Goal: Task Accomplishment & Management: Manage account settings

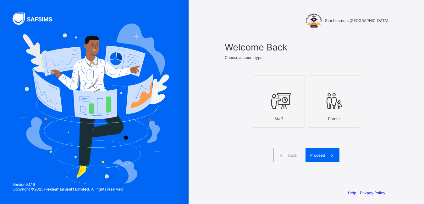
click at [283, 111] on div at bounding box center [278, 101] width 45 height 25
click at [325, 155] on span "Proceed" at bounding box center [317, 155] width 15 height 5
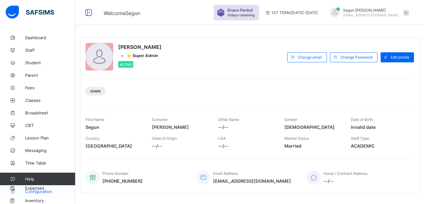
click at [36, 194] on span "Configuration" at bounding box center [50, 191] width 50 height 5
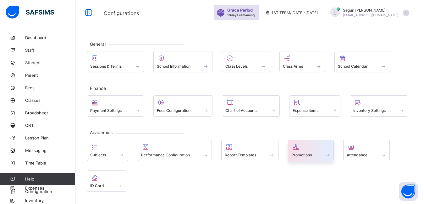
click at [296, 154] on span "Promotions" at bounding box center [301, 155] width 20 height 5
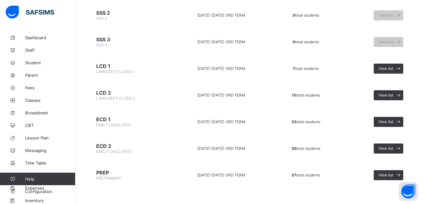
scroll to position [508, 0]
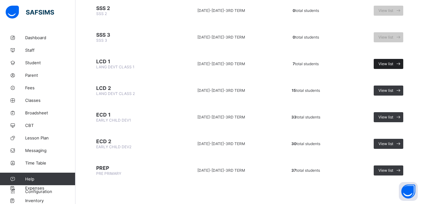
click at [383, 67] on div "View list" at bounding box center [388, 64] width 30 height 10
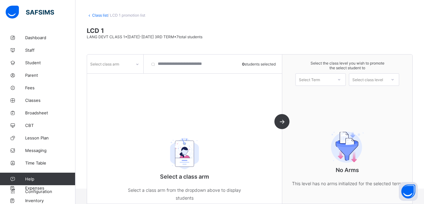
scroll to position [38, 0]
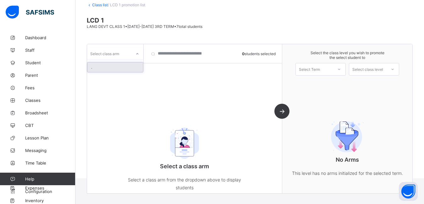
click at [132, 57] on div at bounding box center [137, 54] width 11 height 10
click at [123, 58] on div "Select class arm" at bounding box center [115, 54] width 56 height 12
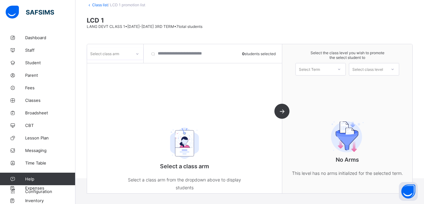
click at [123, 58] on div "Select class arm" at bounding box center [115, 54] width 56 height 12
click at [189, 147] on img at bounding box center [184, 143] width 47 height 31
click at [139, 55] on div at bounding box center [137, 54] width 11 height 10
click at [337, 69] on div at bounding box center [339, 69] width 13 height 12
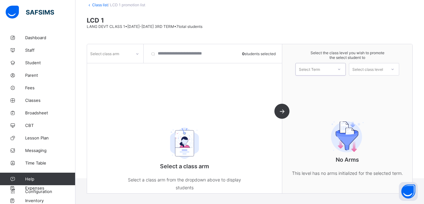
click at [337, 69] on div at bounding box center [339, 69] width 13 height 12
click at [334, 84] on div "1ST TERM [DATE]-[DATE]" at bounding box center [320, 86] width 50 height 14
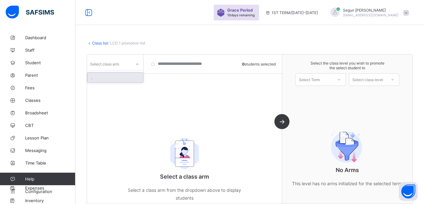
scroll to position [20, 0]
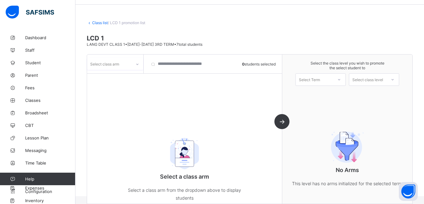
click at [138, 66] on icon at bounding box center [137, 64] width 4 height 6
click at [135, 66] on div at bounding box center [137, 64] width 11 height 10
click at [127, 63] on div "Select class arm" at bounding box center [109, 64] width 44 height 9
click at [127, 65] on div "Select class arm" at bounding box center [109, 64] width 44 height 9
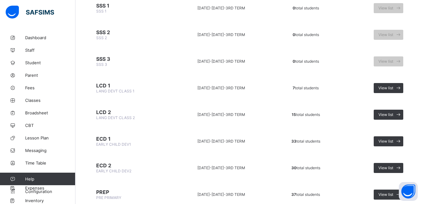
scroll to position [508, 0]
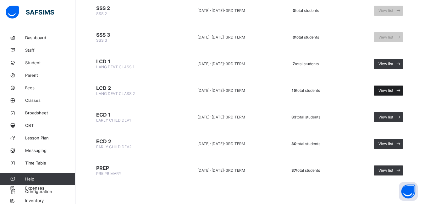
click at [391, 92] on span "View list" at bounding box center [385, 90] width 15 height 5
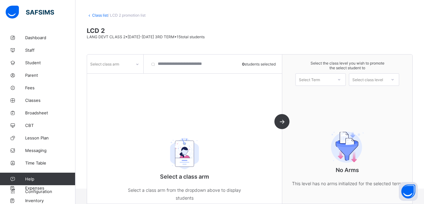
scroll to position [38, 0]
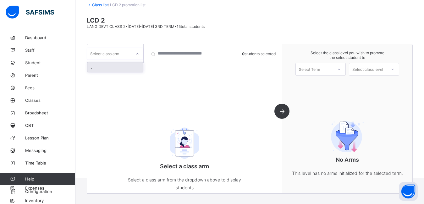
click at [136, 54] on icon at bounding box center [137, 54] width 4 height 6
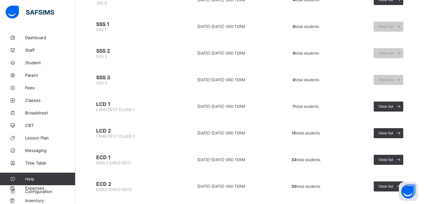
scroll to position [508, 0]
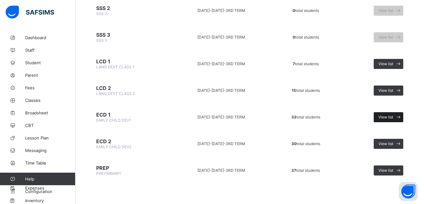
click at [389, 118] on span "View list" at bounding box center [385, 117] width 15 height 5
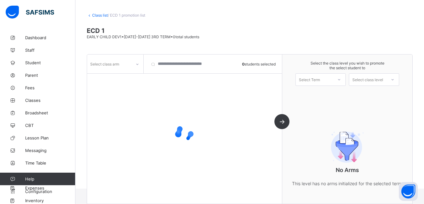
scroll to position [38, 0]
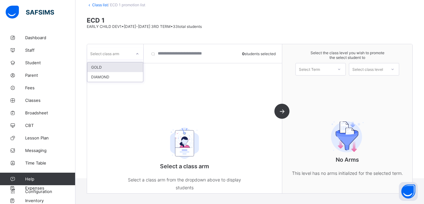
click at [125, 56] on div "Select class arm" at bounding box center [109, 53] width 44 height 9
click at [114, 68] on div "GOLD" at bounding box center [115, 67] width 56 height 10
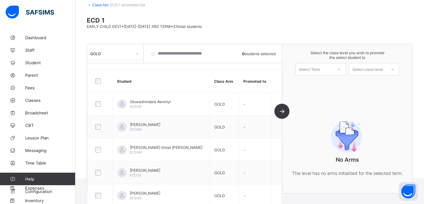
click at [316, 72] on div "Select Term" at bounding box center [309, 69] width 21 height 13
click at [317, 81] on div "1ST TERM [DATE]-[DATE]" at bounding box center [320, 86] width 50 height 14
click at [381, 69] on div "Select class level" at bounding box center [367, 69] width 31 height 13
click at [376, 86] on div "EARLY CHILD DEV2" at bounding box center [374, 84] width 50 height 10
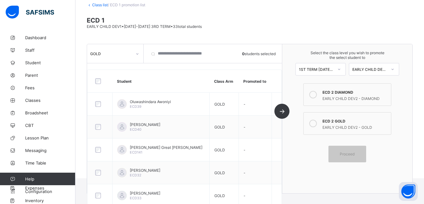
click at [316, 124] on icon at bounding box center [313, 124] width 8 height 8
click at [349, 155] on span "Proceed" at bounding box center [346, 154] width 15 height 5
click at [306, 164] on div "Select the class level you wish to promote the select student to 1ST TERM [DATE…" at bounding box center [347, 118] width 130 height 149
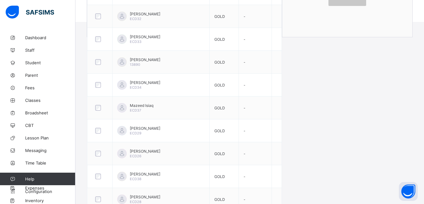
scroll to position [81, 0]
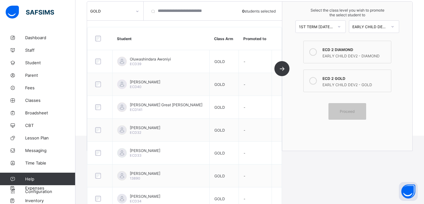
click at [314, 81] on icon at bounding box center [313, 81] width 8 height 8
click at [315, 80] on icon at bounding box center [313, 81] width 8 height 8
click at [357, 115] on div "Proceed" at bounding box center [347, 111] width 38 height 17
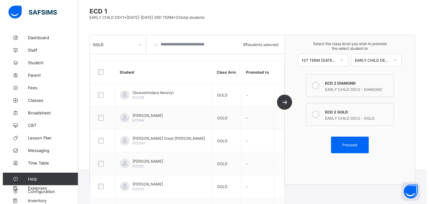
scroll to position [53, 0]
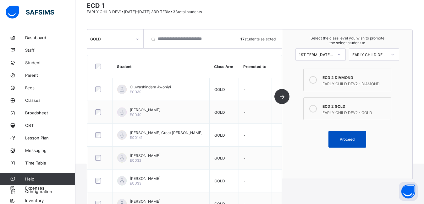
click at [351, 137] on div "Proceed" at bounding box center [347, 139] width 38 height 17
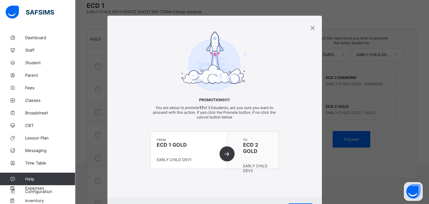
scroll to position [31, 0]
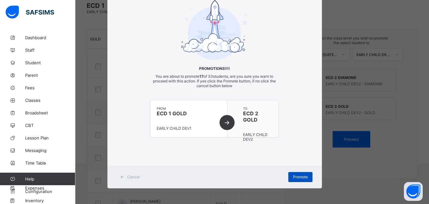
click at [294, 175] on span "Promote" at bounding box center [300, 177] width 15 height 5
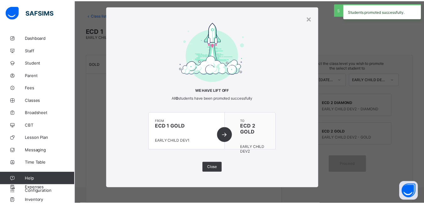
scroll to position [53, 0]
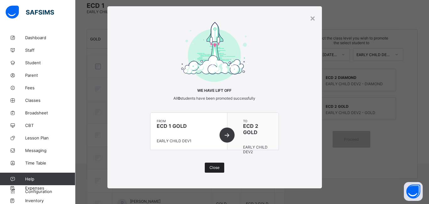
click at [211, 167] on span "Close" at bounding box center [214, 167] width 10 height 5
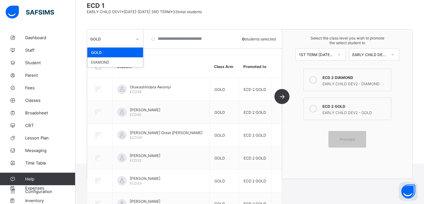
click at [137, 39] on icon at bounding box center [137, 39] width 4 height 6
click at [132, 61] on div "DIAMOND" at bounding box center [115, 62] width 56 height 10
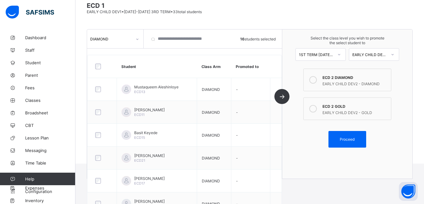
click at [369, 55] on div "EARLY CHILD DEV2" at bounding box center [369, 54] width 35 height 5
click at [329, 80] on div "EARLY CHILD DEV2 - DIAMOND" at bounding box center [354, 83] width 65 height 6
click at [355, 142] on div "Proceed" at bounding box center [347, 139] width 38 height 17
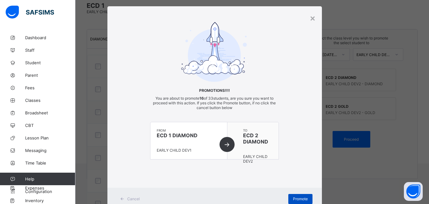
click at [300, 199] on span "Promote" at bounding box center [300, 199] width 15 height 5
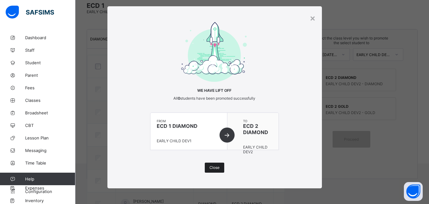
click at [209, 169] on span "Close" at bounding box center [214, 167] width 10 height 5
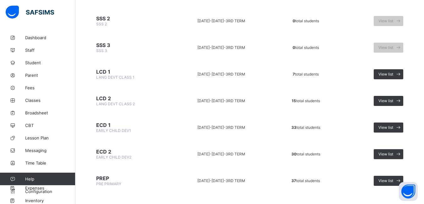
scroll to position [508, 0]
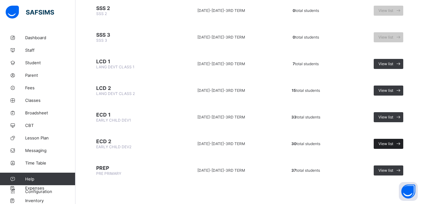
click at [390, 146] on div "View list" at bounding box center [388, 144] width 30 height 10
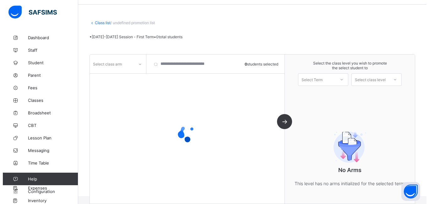
scroll to position [28, 0]
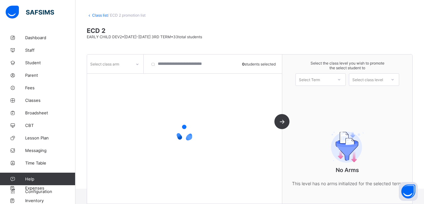
click at [138, 64] on icon at bounding box center [137, 64] width 4 height 6
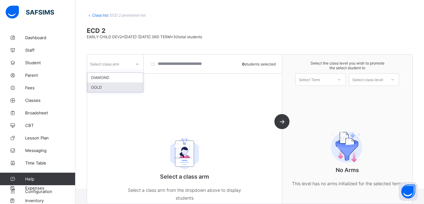
click at [110, 88] on div "GOLD" at bounding box center [115, 88] width 56 height 10
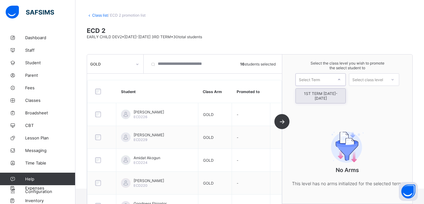
click at [320, 82] on div "Select Term" at bounding box center [309, 79] width 21 height 13
click at [341, 82] on icon at bounding box center [339, 80] width 4 height 6
click at [332, 95] on div "1ST TERM [DATE]-[DATE]" at bounding box center [320, 96] width 50 height 14
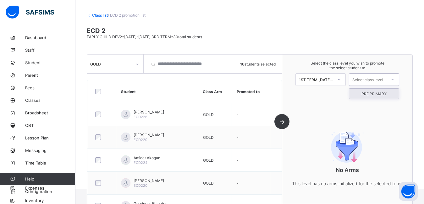
click at [377, 81] on div "Select class level" at bounding box center [367, 79] width 31 height 13
click at [378, 94] on div "PRE PRIMARY" at bounding box center [374, 94] width 50 height 10
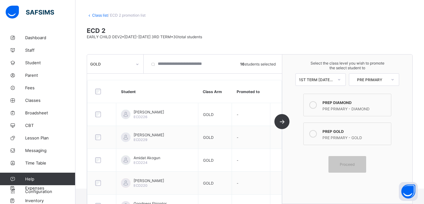
click at [316, 133] on icon at bounding box center [313, 134] width 8 height 8
click at [345, 166] on span "Proceed" at bounding box center [346, 164] width 15 height 5
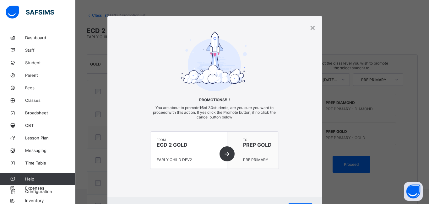
scroll to position [31, 0]
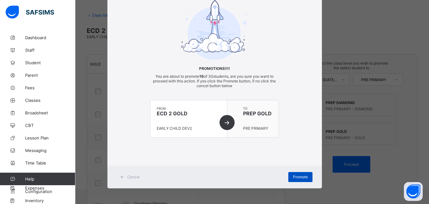
click at [296, 176] on span "Promote" at bounding box center [300, 177] width 15 height 5
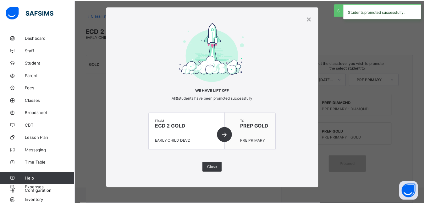
scroll to position [9, 0]
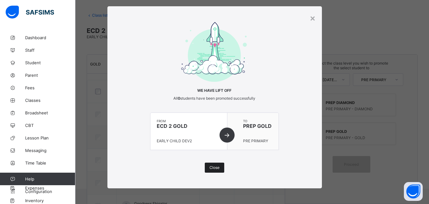
click at [207, 169] on div "Close" at bounding box center [214, 168] width 19 height 10
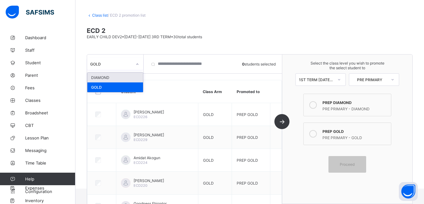
click at [119, 68] on div "GOLD" at bounding box center [115, 64] width 56 height 12
click at [117, 79] on div "DIAMOND" at bounding box center [115, 78] width 56 height 10
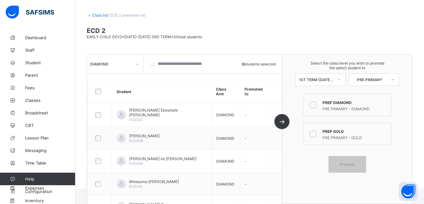
click at [341, 105] on div "PREP DIAMOND" at bounding box center [354, 102] width 65 height 6
click at [354, 166] on span "Proceed" at bounding box center [346, 164] width 15 height 5
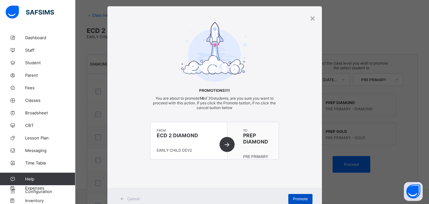
click at [295, 196] on div "Promote" at bounding box center [300, 199] width 24 height 10
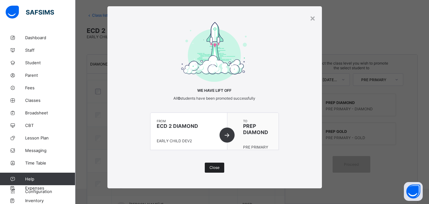
click at [212, 167] on span "Close" at bounding box center [214, 167] width 10 height 5
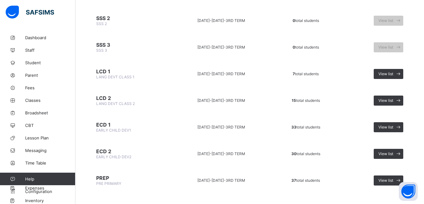
scroll to position [508, 0]
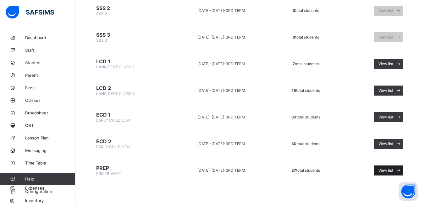
click at [385, 170] on span "View list" at bounding box center [385, 170] width 15 height 5
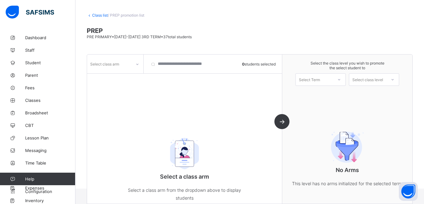
scroll to position [38, 0]
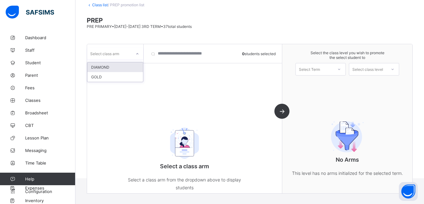
click at [137, 53] on icon at bounding box center [137, 54] width 4 height 6
click at [120, 75] on div "GOLD" at bounding box center [115, 77] width 56 height 10
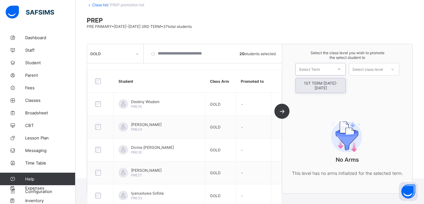
click at [313, 73] on div "Select Term" at bounding box center [309, 69] width 21 height 13
click at [316, 86] on div "1ST TERM [DATE]-[DATE]" at bounding box center [320, 86] width 50 height 14
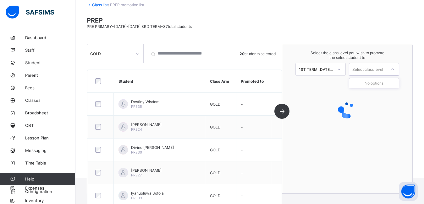
click at [366, 74] on div "Select class level" at bounding box center [374, 69] width 50 height 13
click at [368, 68] on div "Select class level" at bounding box center [367, 69] width 31 height 13
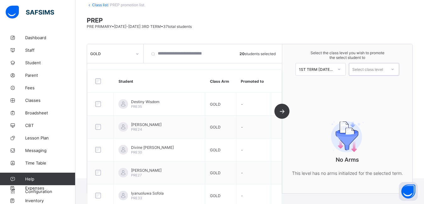
click at [368, 68] on div "Select class level" at bounding box center [367, 69] width 31 height 13
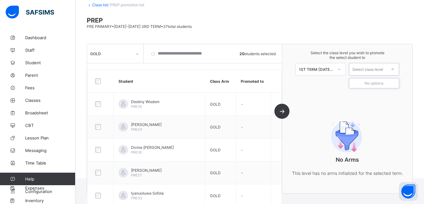
click at [393, 67] on div at bounding box center [392, 69] width 11 height 11
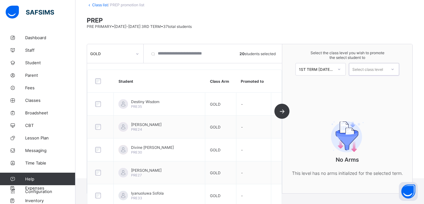
click at [393, 67] on div at bounding box center [392, 69] width 11 height 11
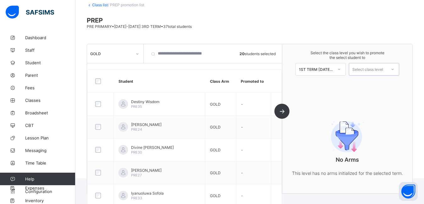
click at [393, 67] on div at bounding box center [392, 69] width 11 height 11
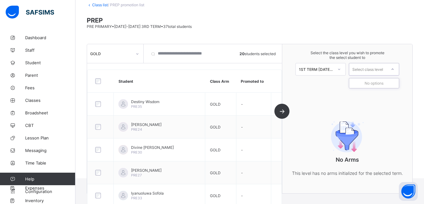
click at [393, 67] on div at bounding box center [392, 69] width 11 height 11
click at [341, 69] on icon at bounding box center [339, 69] width 4 height 6
click at [340, 83] on div "1ST TERM [DATE]-[DATE]" at bounding box center [320, 86] width 50 height 14
click at [363, 69] on div "Select class level" at bounding box center [367, 69] width 31 height 13
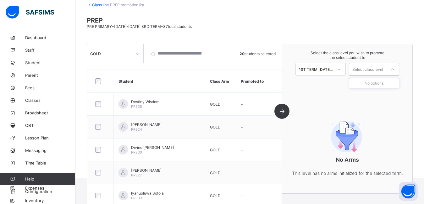
click at [363, 69] on div "Select class level" at bounding box center [367, 69] width 31 height 13
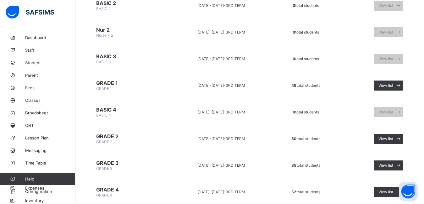
scroll to position [141, 0]
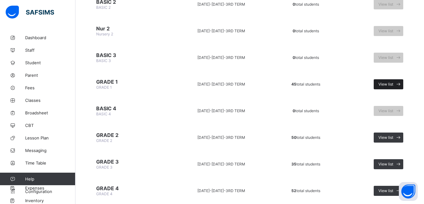
click at [384, 83] on span "View list" at bounding box center [385, 84] width 15 height 5
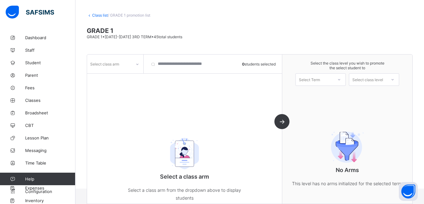
scroll to position [38, 0]
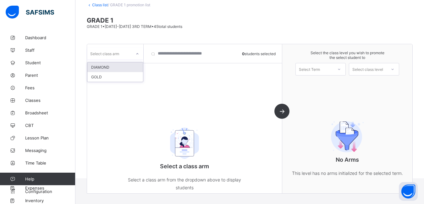
click at [132, 53] on div at bounding box center [137, 54] width 11 height 10
click at [129, 77] on div "GOLD" at bounding box center [115, 77] width 56 height 10
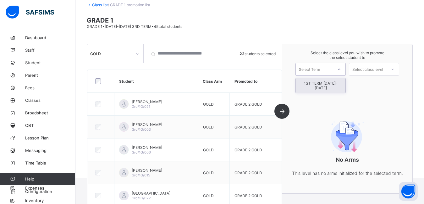
click at [341, 71] on icon at bounding box center [339, 69] width 4 height 6
click at [340, 83] on div "1ST TERM [DATE]-[DATE]" at bounding box center [320, 86] width 50 height 14
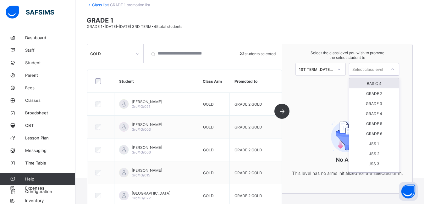
click at [376, 70] on div "Select class level" at bounding box center [367, 69] width 31 height 13
click at [385, 95] on div "GRADE 2" at bounding box center [374, 94] width 50 height 10
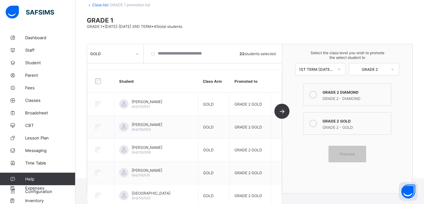
click at [339, 121] on div "GRADE 2 GOLD" at bounding box center [354, 120] width 65 height 6
click at [349, 156] on span "Proceed" at bounding box center [346, 154] width 15 height 5
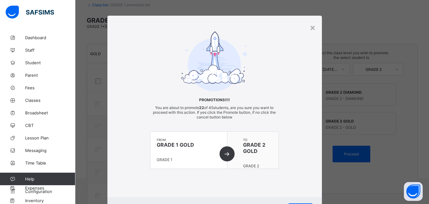
scroll to position [31, 0]
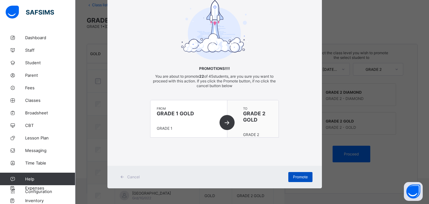
click at [294, 175] on span "Promote" at bounding box center [300, 177] width 15 height 5
click at [127, 176] on span "Cancel" at bounding box center [133, 177] width 13 height 5
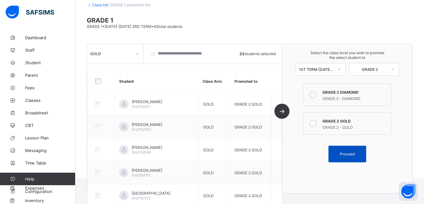
click at [360, 155] on span "Proceed" at bounding box center [347, 154] width 28 height 5
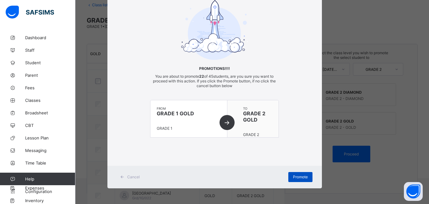
click at [301, 177] on span "Promote" at bounding box center [300, 177] width 15 height 5
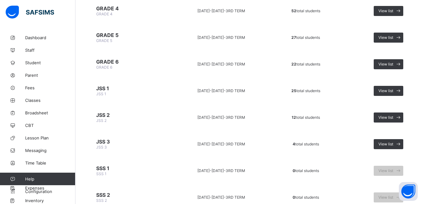
scroll to position [332, 0]
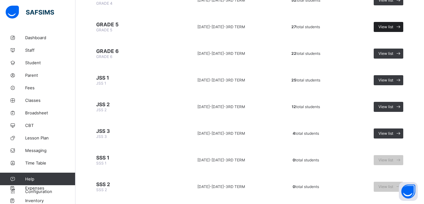
click at [388, 28] on span "View list" at bounding box center [385, 26] width 15 height 5
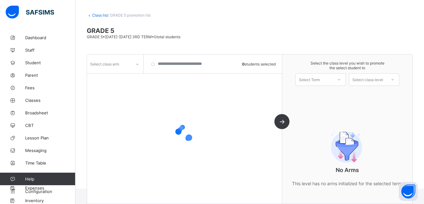
scroll to position [38, 0]
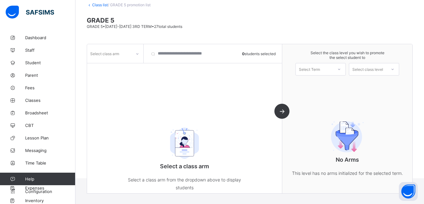
click at [138, 53] on icon at bounding box center [137, 54] width 4 height 6
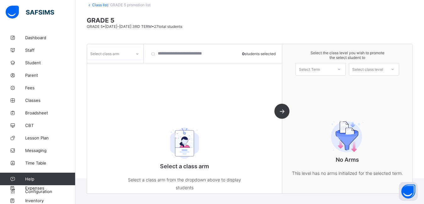
click at [138, 53] on icon at bounding box center [137, 54] width 4 height 6
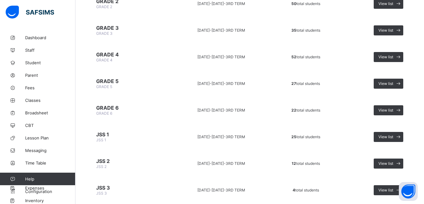
scroll to position [283, 0]
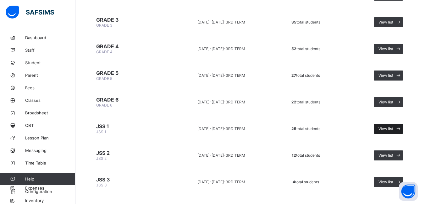
click at [388, 129] on span "View list" at bounding box center [385, 129] width 15 height 5
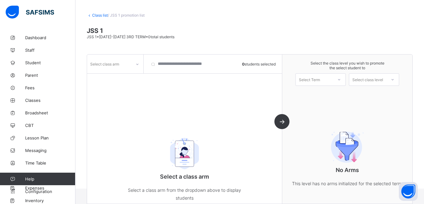
scroll to position [38, 0]
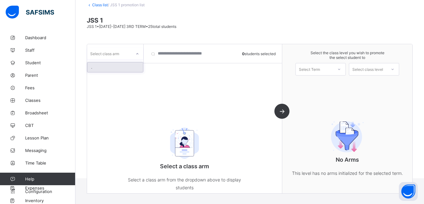
click at [136, 54] on icon at bounding box center [137, 54] width 4 height 6
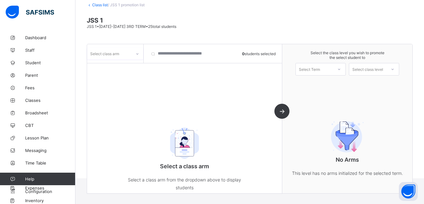
click at [136, 54] on icon at bounding box center [137, 54] width 4 height 6
click at [127, 5] on span "/ JSS 1 promotion list" at bounding box center [126, 5] width 37 height 5
click at [125, 60] on div "Select class arm" at bounding box center [115, 53] width 57 height 19
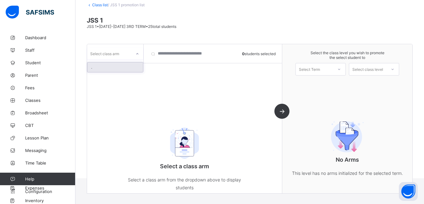
click at [135, 55] on icon at bounding box center [137, 54] width 4 height 6
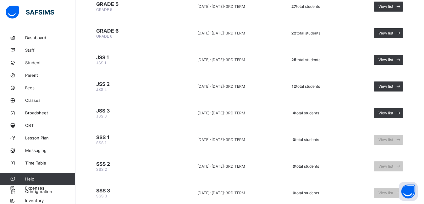
scroll to position [351, 0]
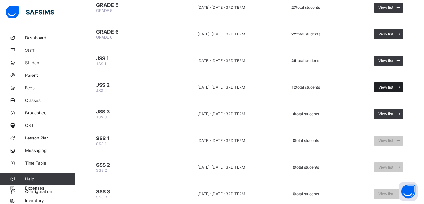
click at [384, 86] on span "View list" at bounding box center [385, 87] width 15 height 5
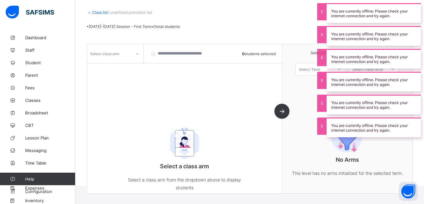
scroll to position [31, 0]
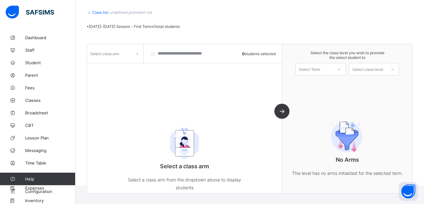
click at [300, 21] on span at bounding box center [250, 22] width 326 height 3
click at [137, 55] on icon at bounding box center [137, 54] width 4 height 6
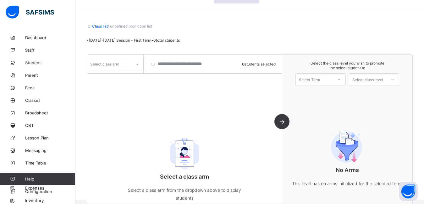
scroll to position [0, 0]
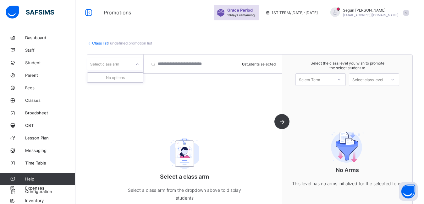
click at [100, 65] on div "Select class arm" at bounding box center [104, 64] width 29 height 12
click at [100, 44] on link "Class list" at bounding box center [100, 43] width 16 height 5
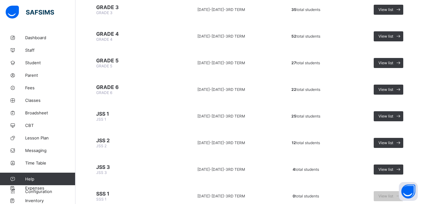
scroll to position [295, 0]
